Goal: Navigation & Orientation: Find specific page/section

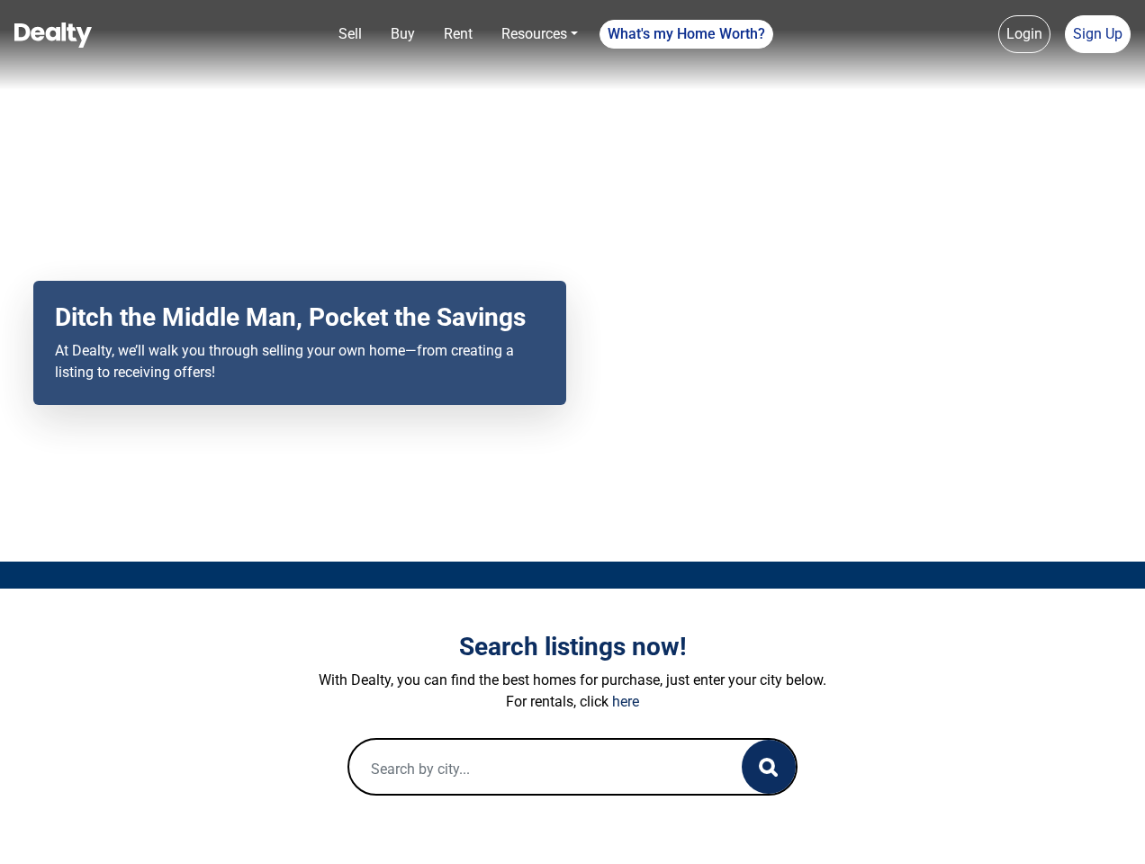
click at [572, 432] on div "Your browser does not support the video tag. Ditch the Middle Man, Pocket the S…" at bounding box center [572, 281] width 1145 height 562
click at [350, 34] on link "Sell" at bounding box center [350, 34] width 38 height 36
click at [402, 34] on nav "Sell Buy Rent Resources Loan Calculator Loan Options Find an agent What's my Ho…" at bounding box center [572, 45] width 1145 height 90
click at [458, 34] on nav "Sell Buy Rent Resources Loan Calculator Loan Options Find an agent What's my Ho…" at bounding box center [572, 45] width 1145 height 90
click at [539, 34] on nav "Sell Buy Rent Resources Loan Calculator Loan Options Find an agent What's my Ho…" at bounding box center [572, 45] width 1145 height 90
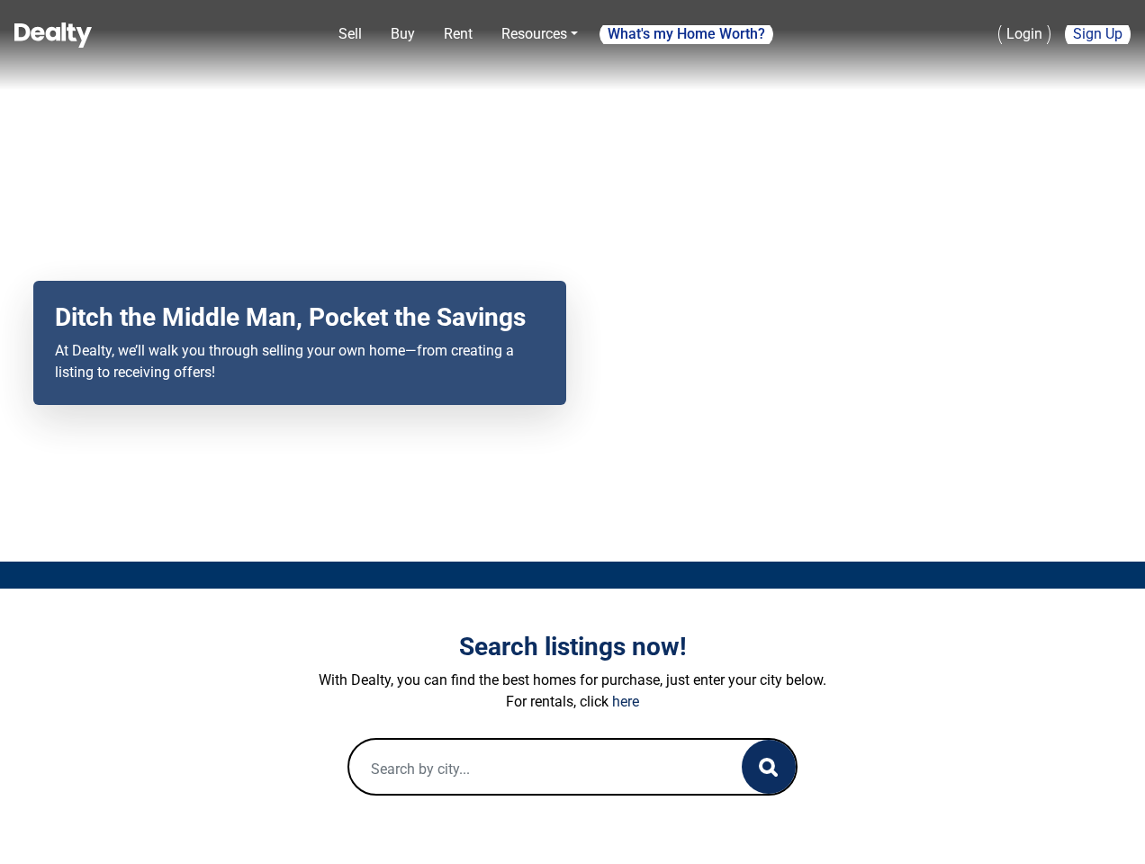
click at [687, 34] on nav "Sell Buy Rent Resources Loan Calculator Loan Options Find an agent What's my Ho…" at bounding box center [572, 45] width 1145 height 90
click at [1024, 34] on nav "Sell Buy Rent Resources Loan Calculator Loan Options Find an agent What's my Ho…" at bounding box center [572, 45] width 1145 height 90
click at [1097, 34] on nav "Sell Buy Rent Resources Loan Calculator Loan Options Find an agent What's my Ho…" at bounding box center [572, 45] width 1145 height 90
click at [769, 767] on icon "button" at bounding box center [768, 767] width 19 height 19
